Goal: Use online tool/utility: Utilize a website feature to perform a specific function

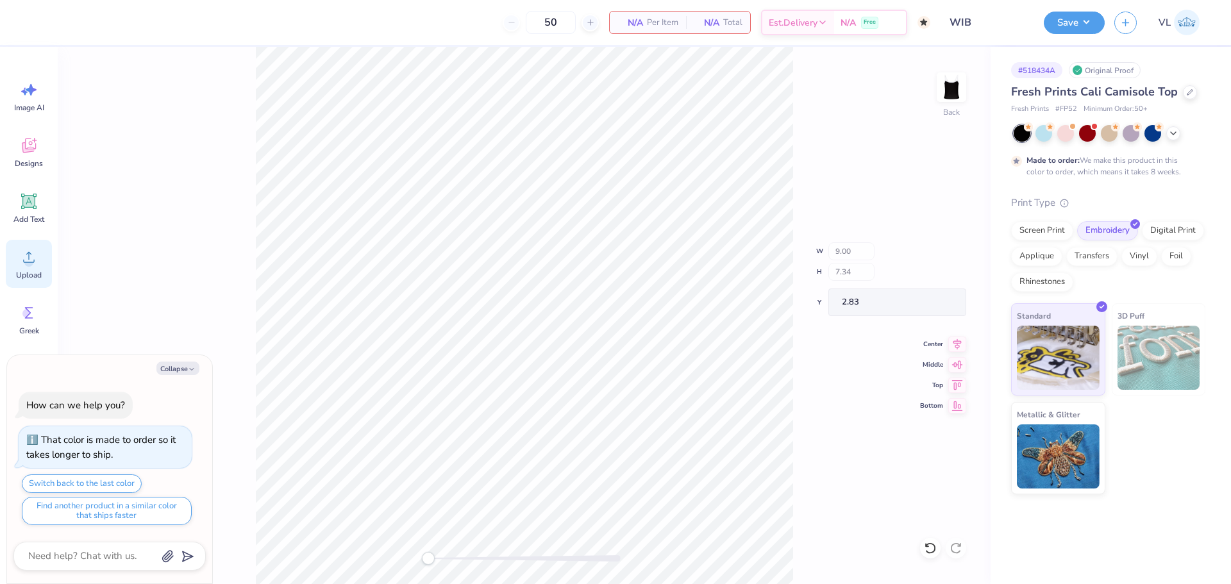
click at [38, 263] on icon at bounding box center [28, 256] width 19 height 19
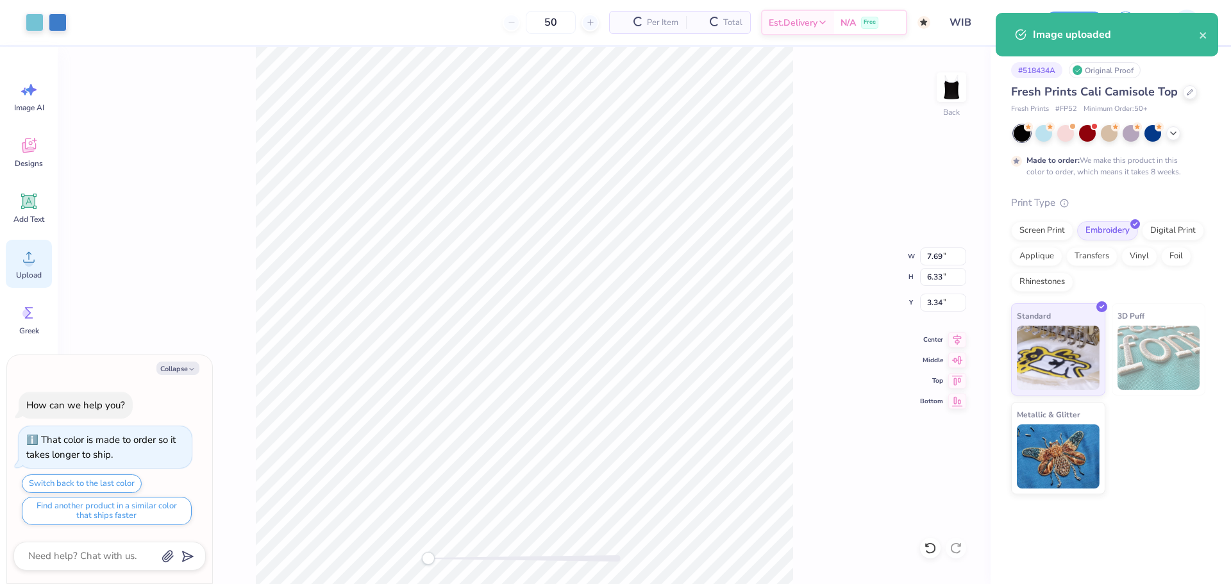
type textarea "x"
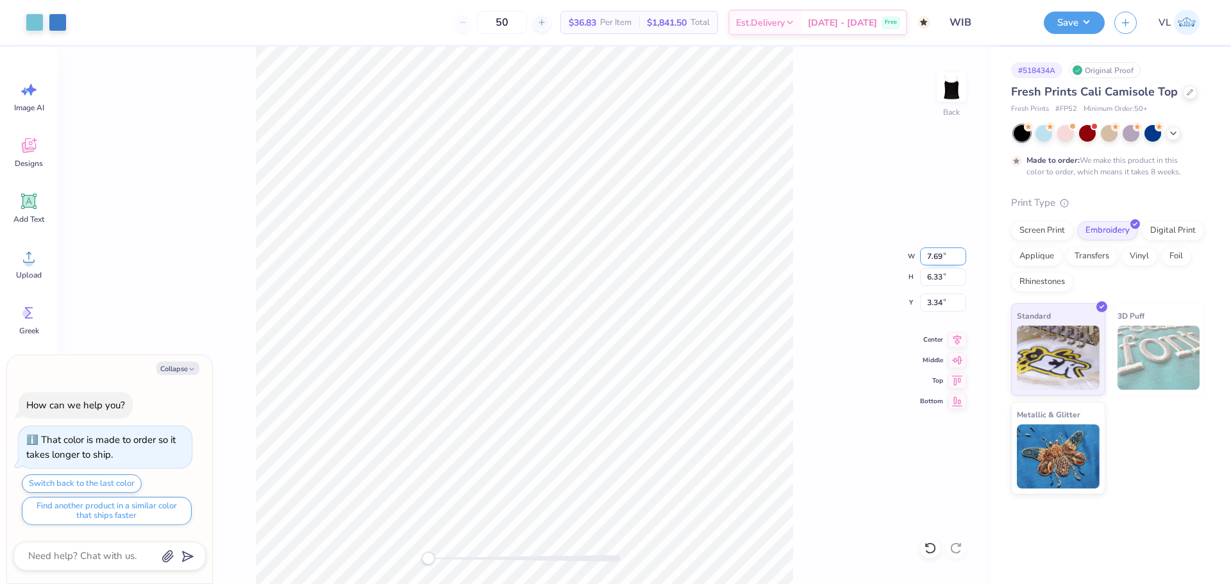
click at [942, 257] on input "7.69" at bounding box center [943, 256] width 46 height 18
type input "5"
type textarea "x"
type input "5.00"
type input "4.11"
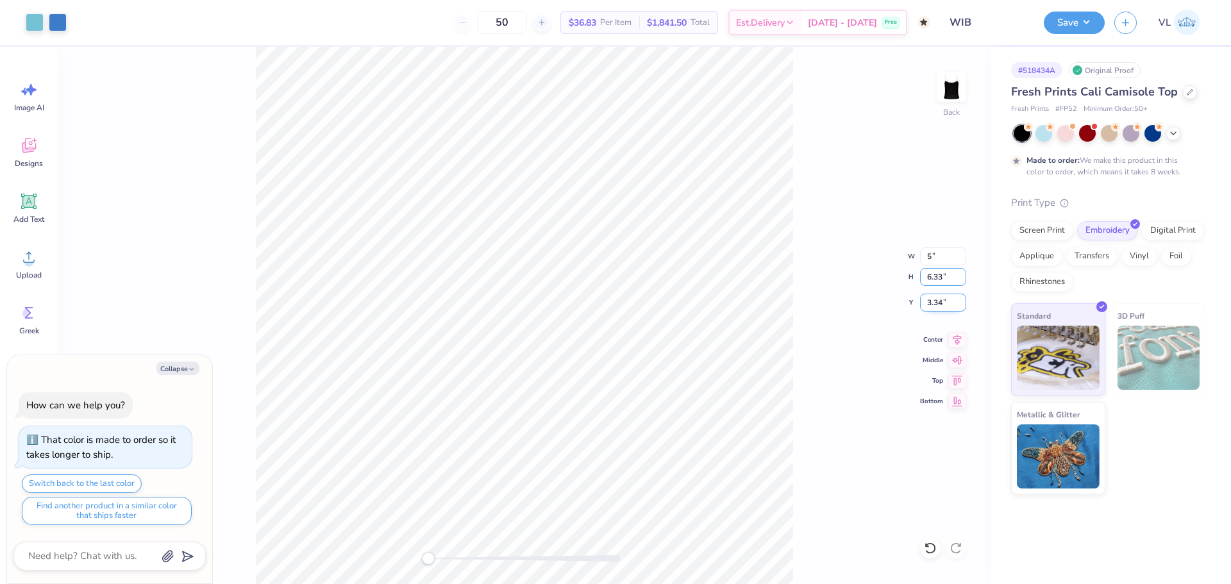
type input "4.44"
click at [941, 301] on input "4.44" at bounding box center [943, 303] width 46 height 18
type textarea "x"
type input "2"
click at [1077, 27] on button "Save" at bounding box center [1074, 21] width 61 height 22
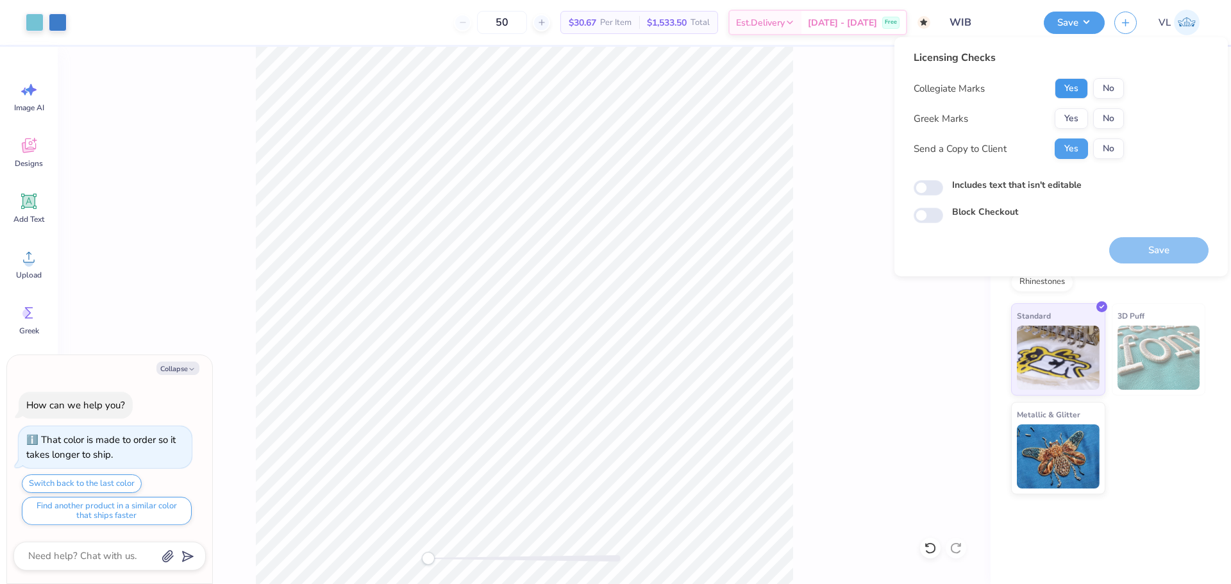
click at [1070, 88] on button "Yes" at bounding box center [1071, 88] width 33 height 21
click at [1115, 115] on button "No" at bounding box center [1108, 118] width 31 height 21
click at [1176, 252] on button "Save" at bounding box center [1158, 250] width 99 height 26
type textarea "x"
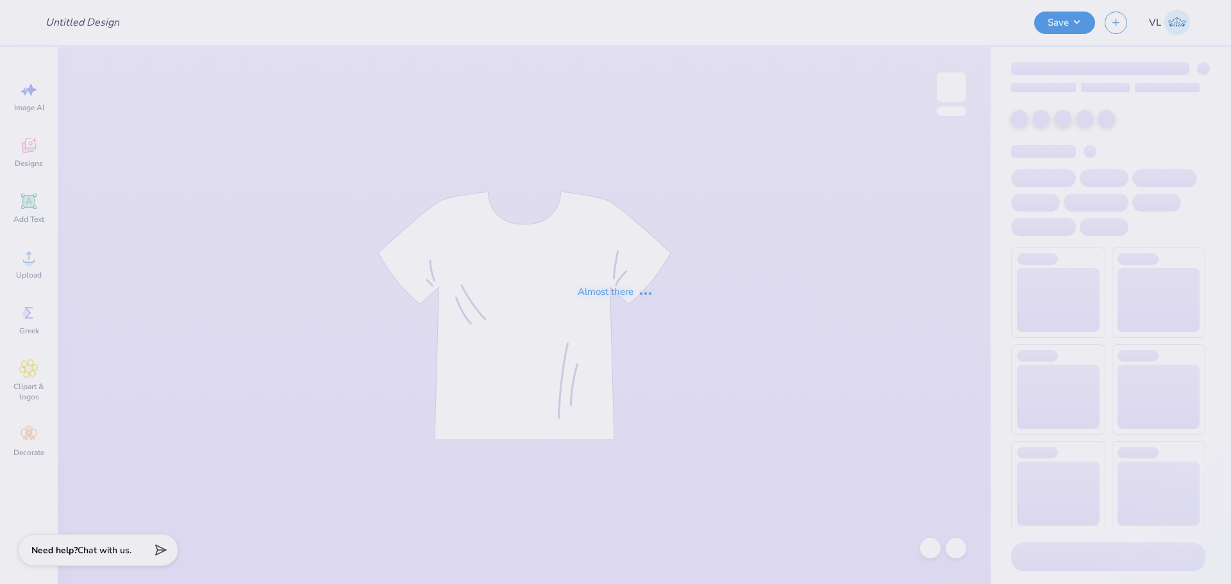
type input "WiB 2"
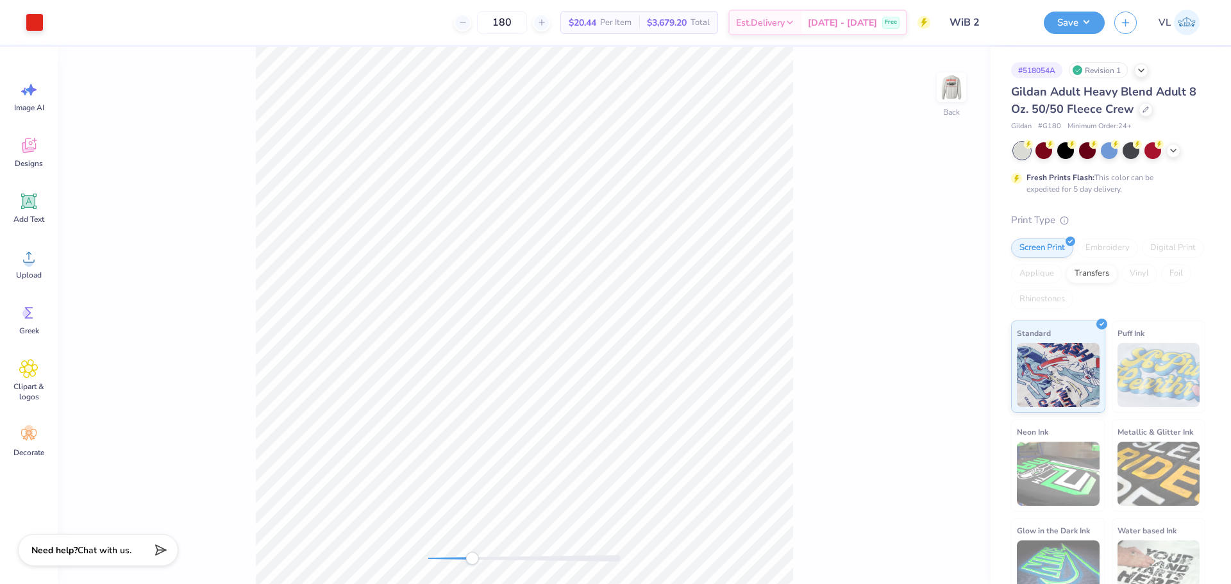
drag, startPoint x: 433, startPoint y: 556, endPoint x: 472, endPoint y: 562, distance: 38.9
click at [472, 562] on div "Accessibility label" at bounding box center [471, 558] width 13 height 13
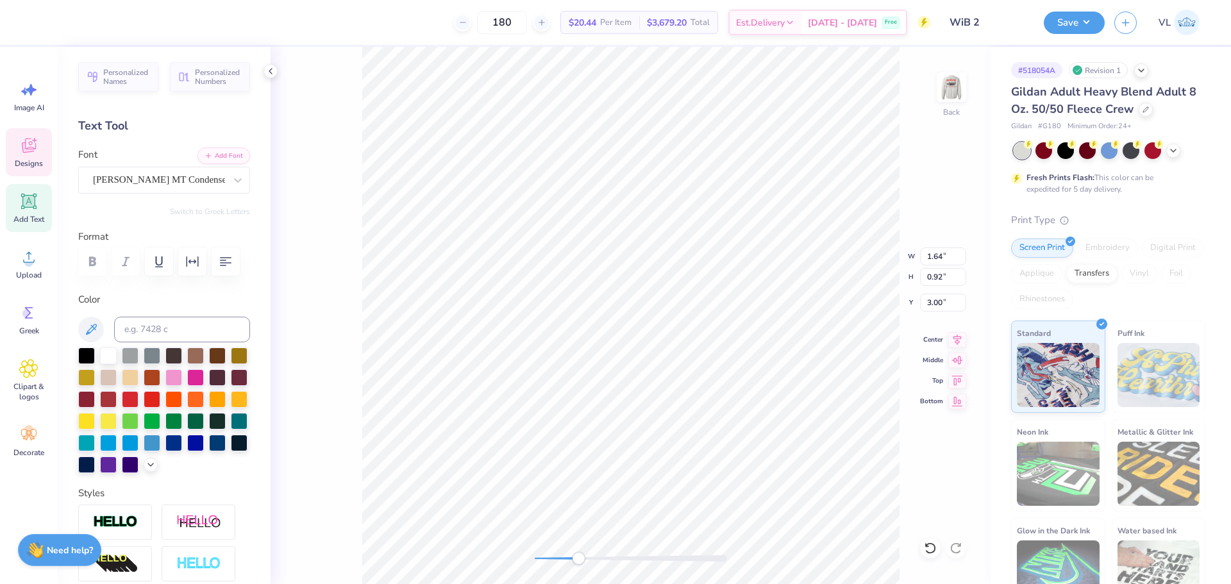
scroll to position [10, 2]
click at [959, 101] on img at bounding box center [951, 87] width 51 height 51
